Goal: Task Accomplishment & Management: Use online tool/utility

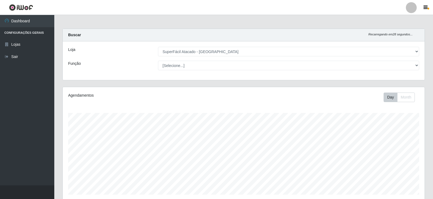
select select "504"
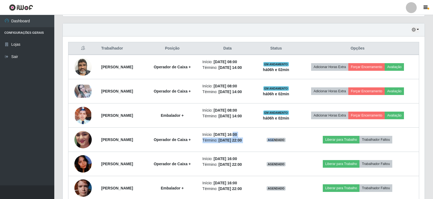
scroll to position [113, 362]
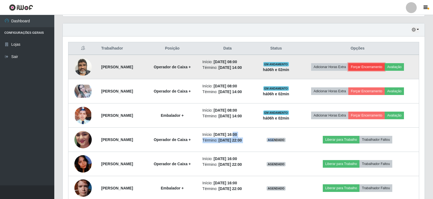
click at [373, 67] on button "Forçar Encerramento" at bounding box center [366, 67] width 36 height 8
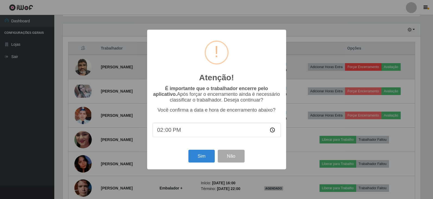
scroll to position [113, 359]
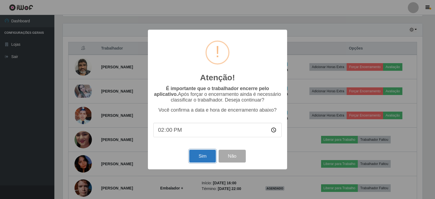
click at [200, 157] on button "Sim" at bounding box center [202, 155] width 26 height 13
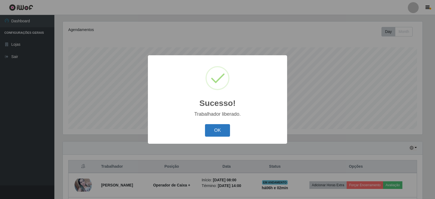
click at [224, 124] on button "OK" at bounding box center [217, 130] width 25 height 13
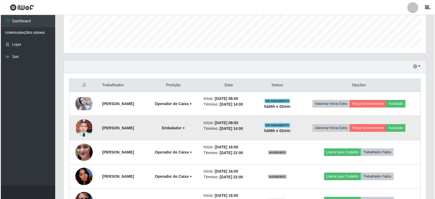
scroll to position [147, 0]
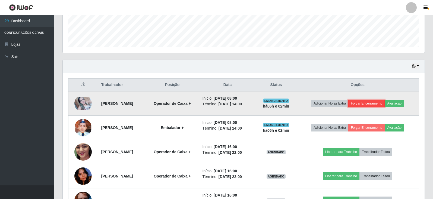
click at [374, 103] on button "Forçar Encerramento" at bounding box center [366, 103] width 36 height 8
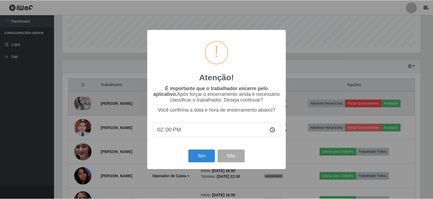
scroll to position [113, 359]
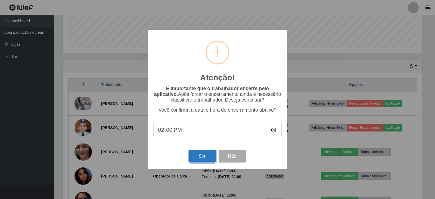
click at [204, 157] on button "Sim" at bounding box center [202, 155] width 26 height 13
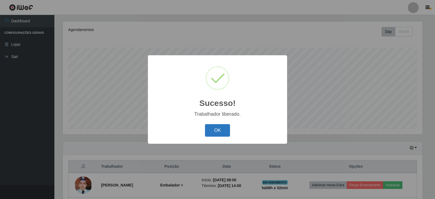
click at [215, 135] on button "OK" at bounding box center [217, 130] width 25 height 13
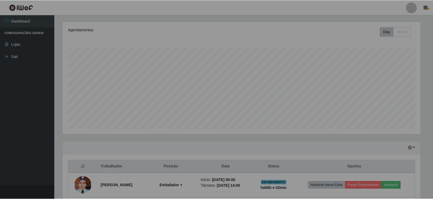
scroll to position [113, 362]
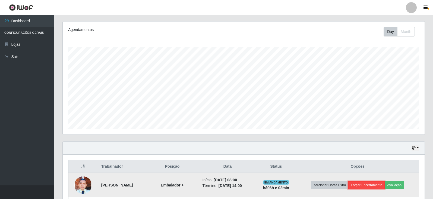
click at [367, 185] on button "Forçar Encerramento" at bounding box center [366, 185] width 36 height 8
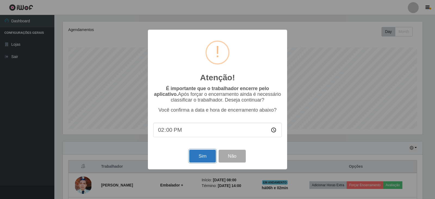
click at [204, 156] on button "Sim" at bounding box center [202, 155] width 26 height 13
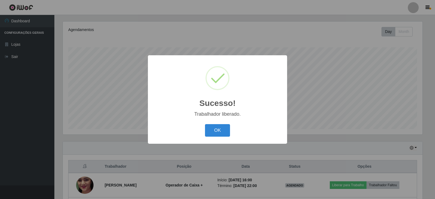
click at [220, 122] on div "Sucesso! × Trabalhador liberado. OK Cancel" at bounding box center [217, 99] width 139 height 88
click at [221, 127] on button "OK" at bounding box center [217, 130] width 25 height 13
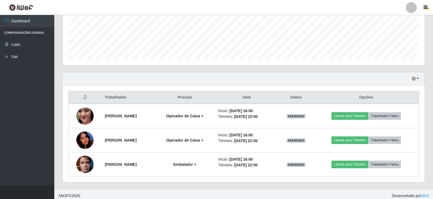
scroll to position [0, 0]
